Goal: Navigation & Orientation: Find specific page/section

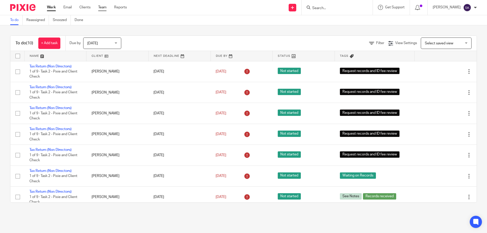
click at [103, 7] on link "Team" at bounding box center [102, 7] width 8 height 5
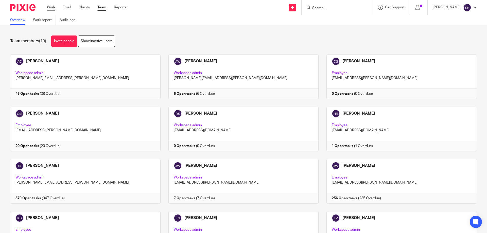
click at [53, 7] on link "Work" at bounding box center [51, 7] width 8 height 5
